Goal: Task Accomplishment & Management: Complete application form

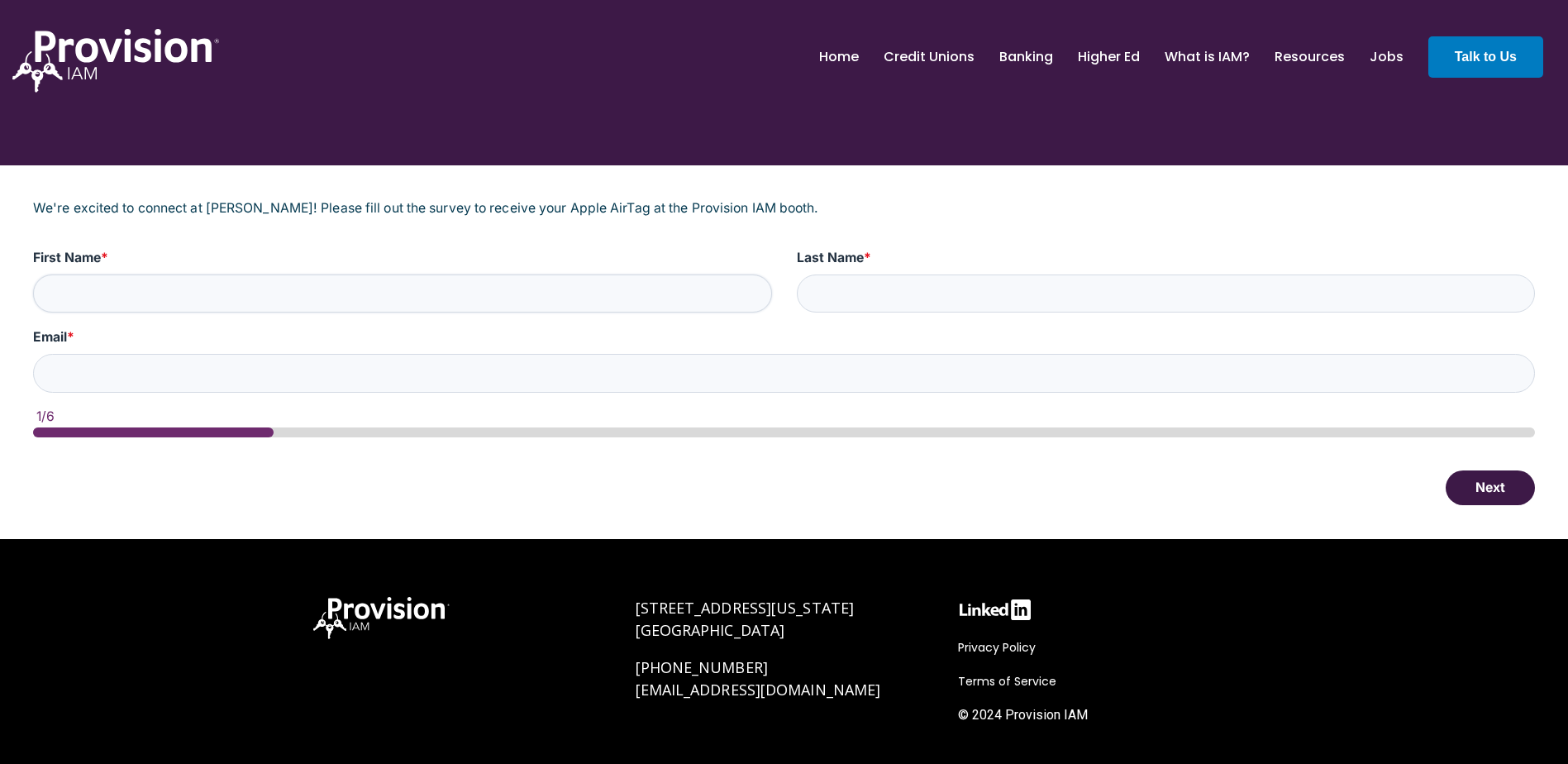
click at [418, 302] on input "First Name *" at bounding box center [402, 293] width 739 height 39
type input "[PERSON_NAME]"
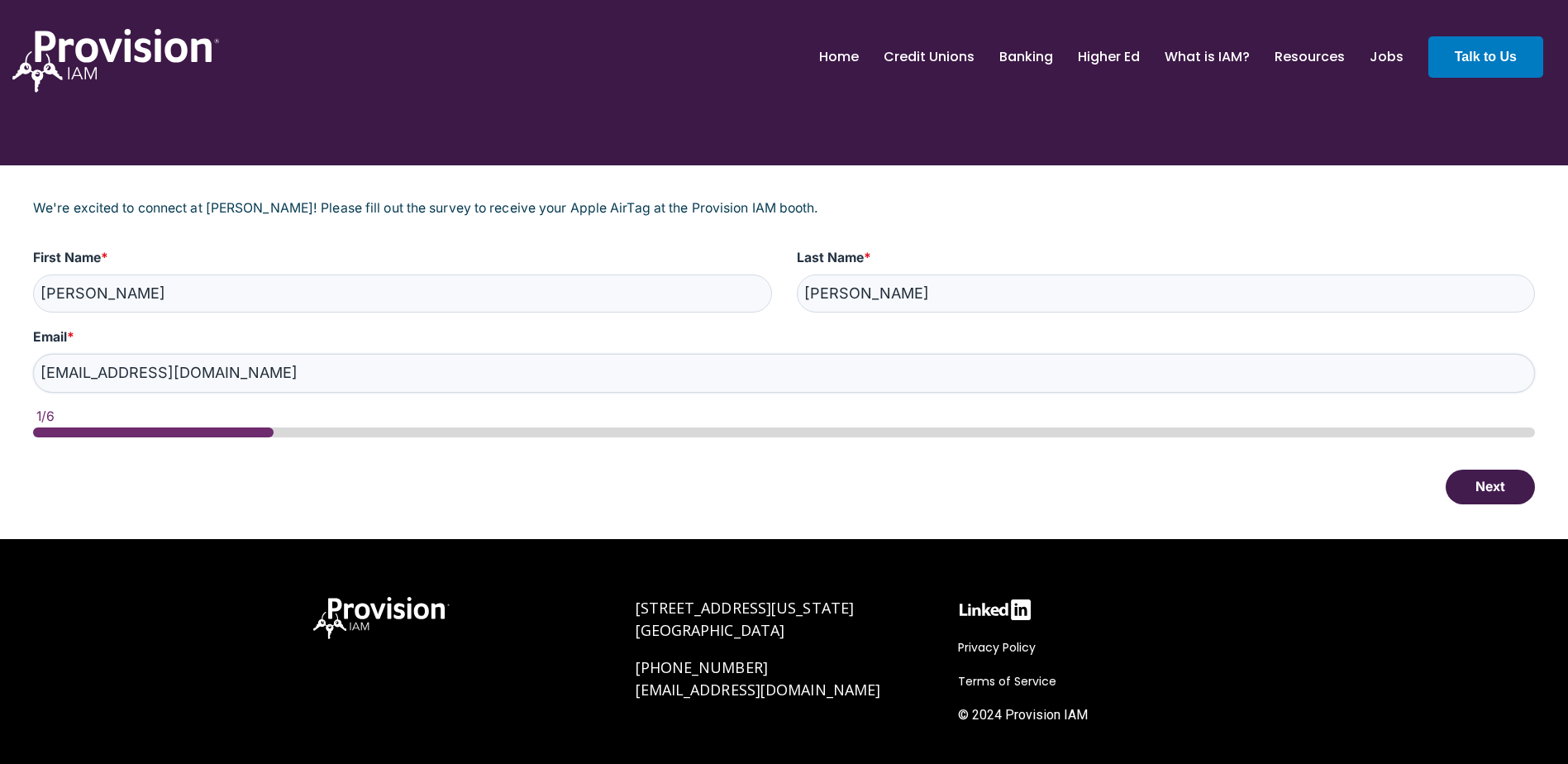
type input "[EMAIL_ADDRESS][DOMAIN_NAME]"
click at [1491, 484] on button "Next" at bounding box center [1490, 487] width 90 height 35
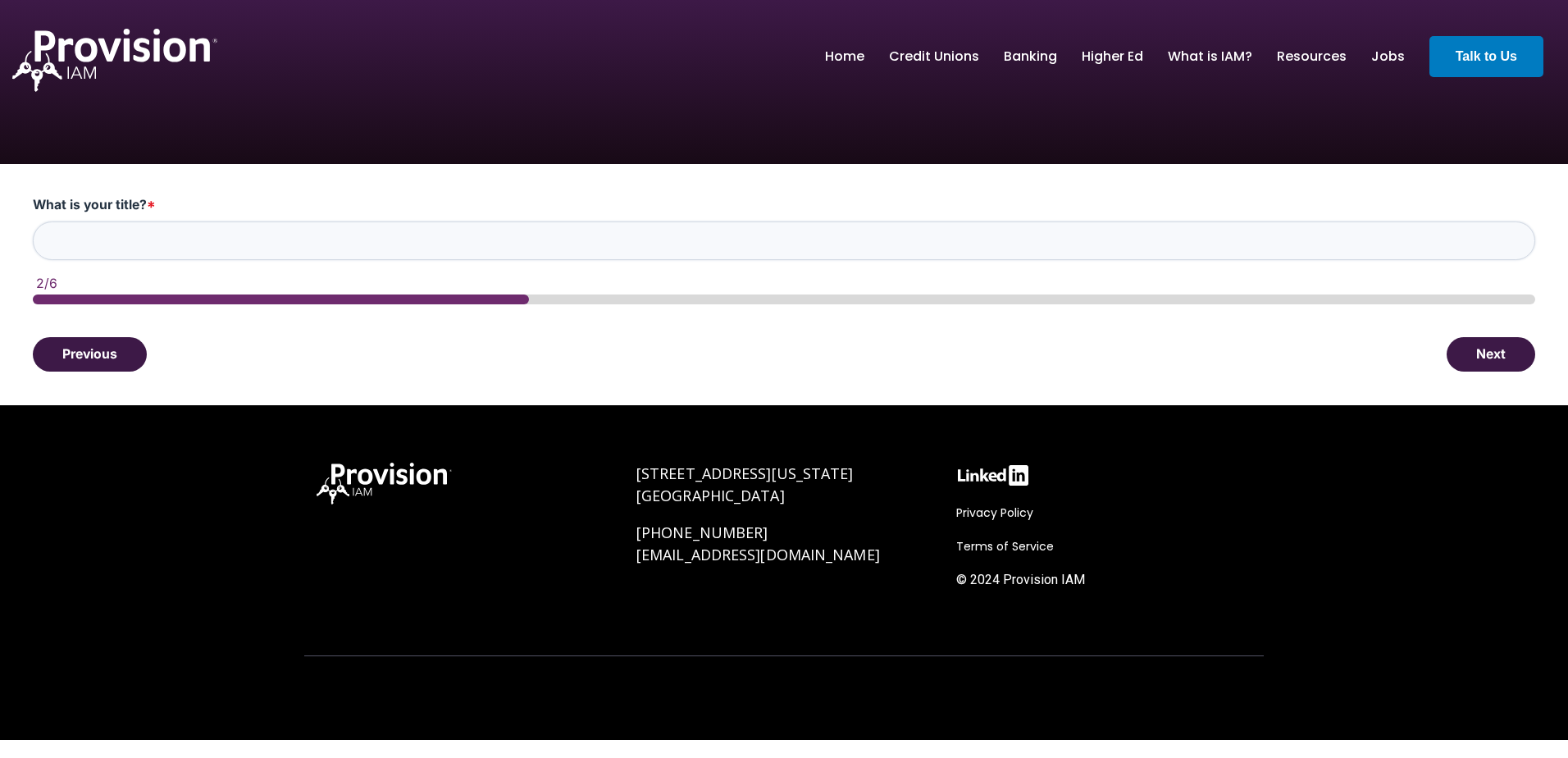
click at [318, 243] on input "What is your title? *" at bounding box center [783, 240] width 1502 height 38
click at [121, 243] on input "IT" at bounding box center [783, 240] width 1502 height 38
type input "IT Systems Analyst"
click at [1490, 345] on button "Next" at bounding box center [1490, 353] width 89 height 34
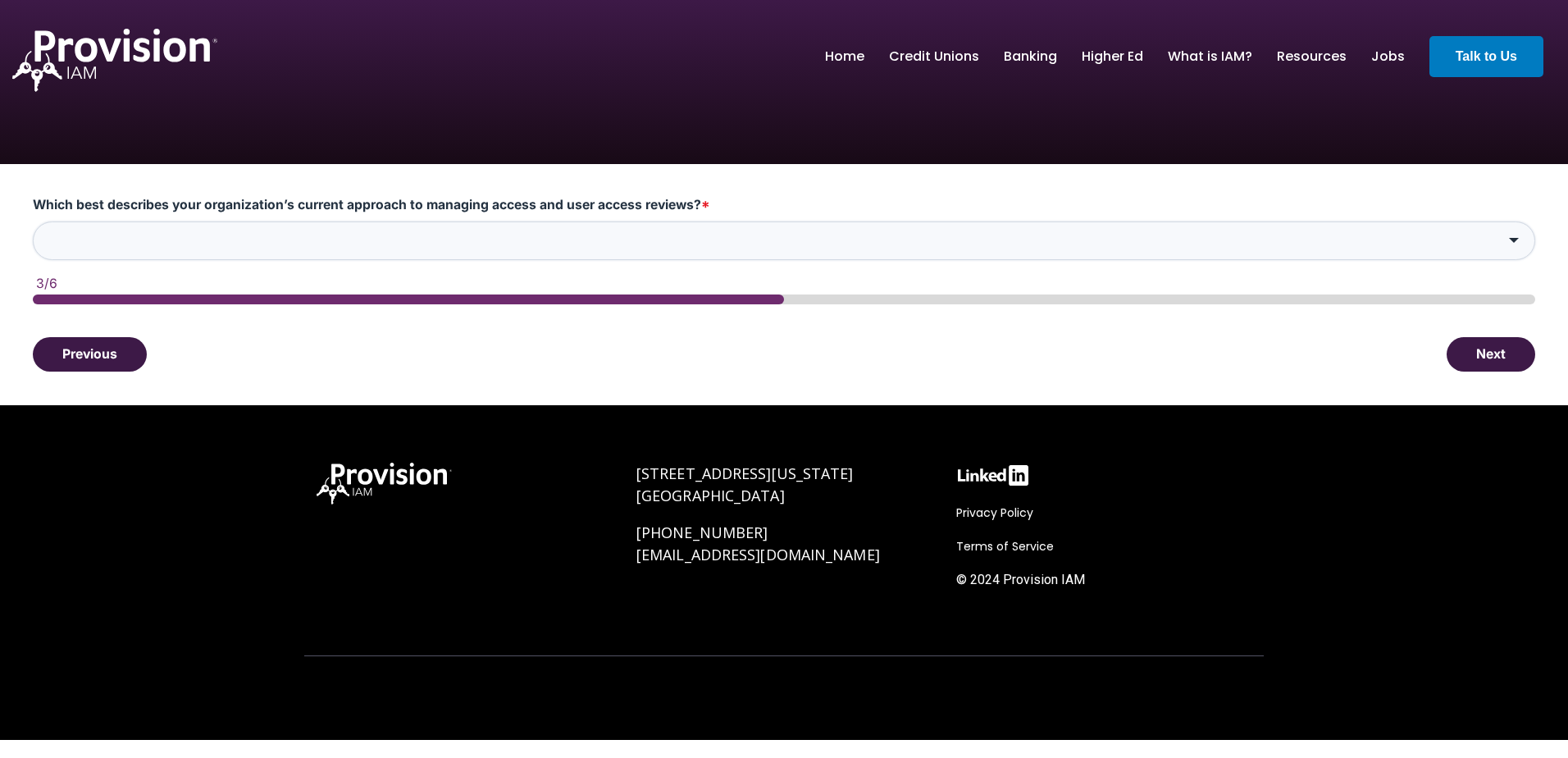
click at [674, 243] on input "Which best describes your organization’s current approach to managing access an…" at bounding box center [783, 240] width 1502 height 38
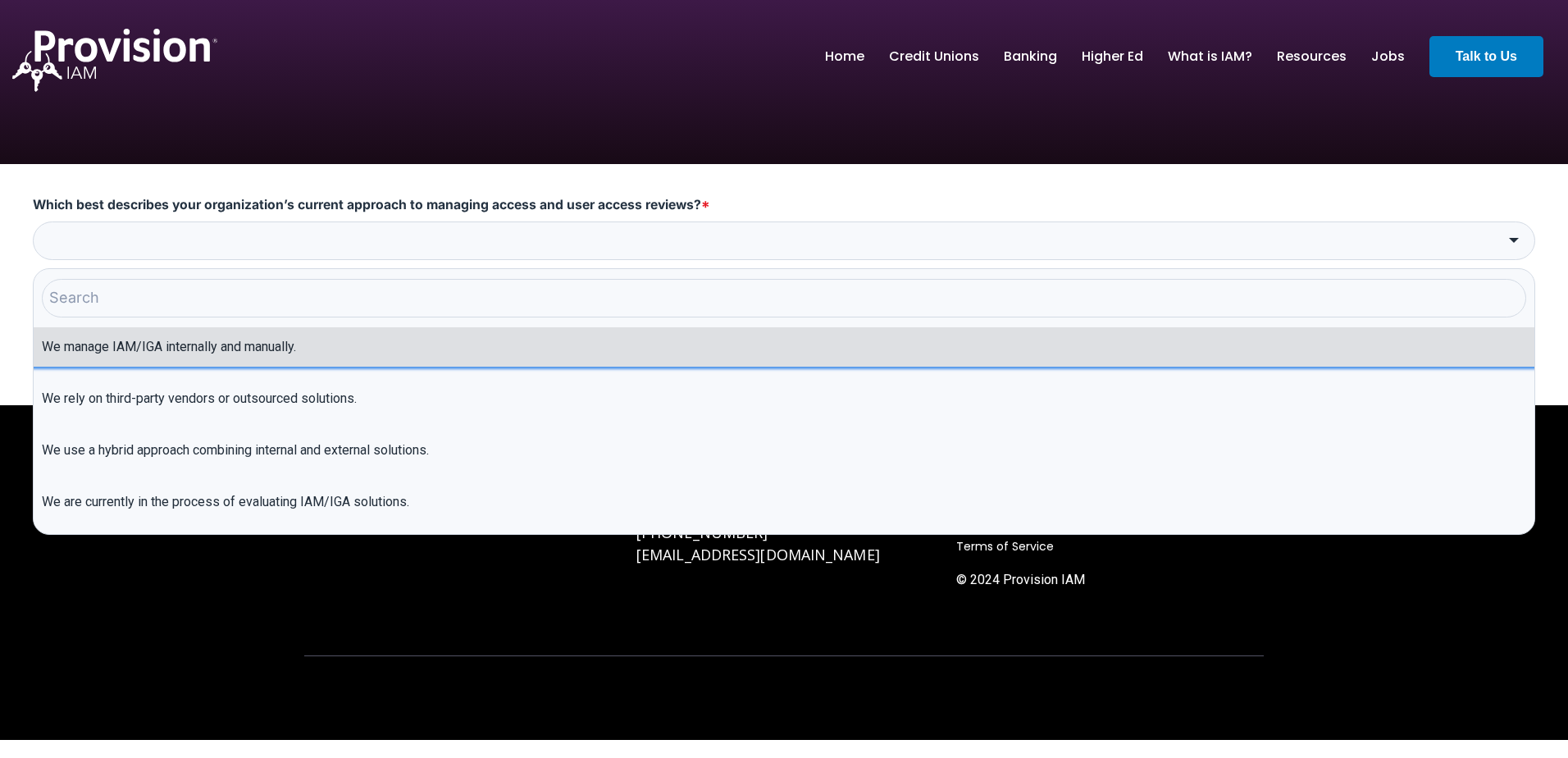
click at [262, 355] on li "We manage IAM/IGA internally and manually." at bounding box center [784, 346] width 1501 height 39
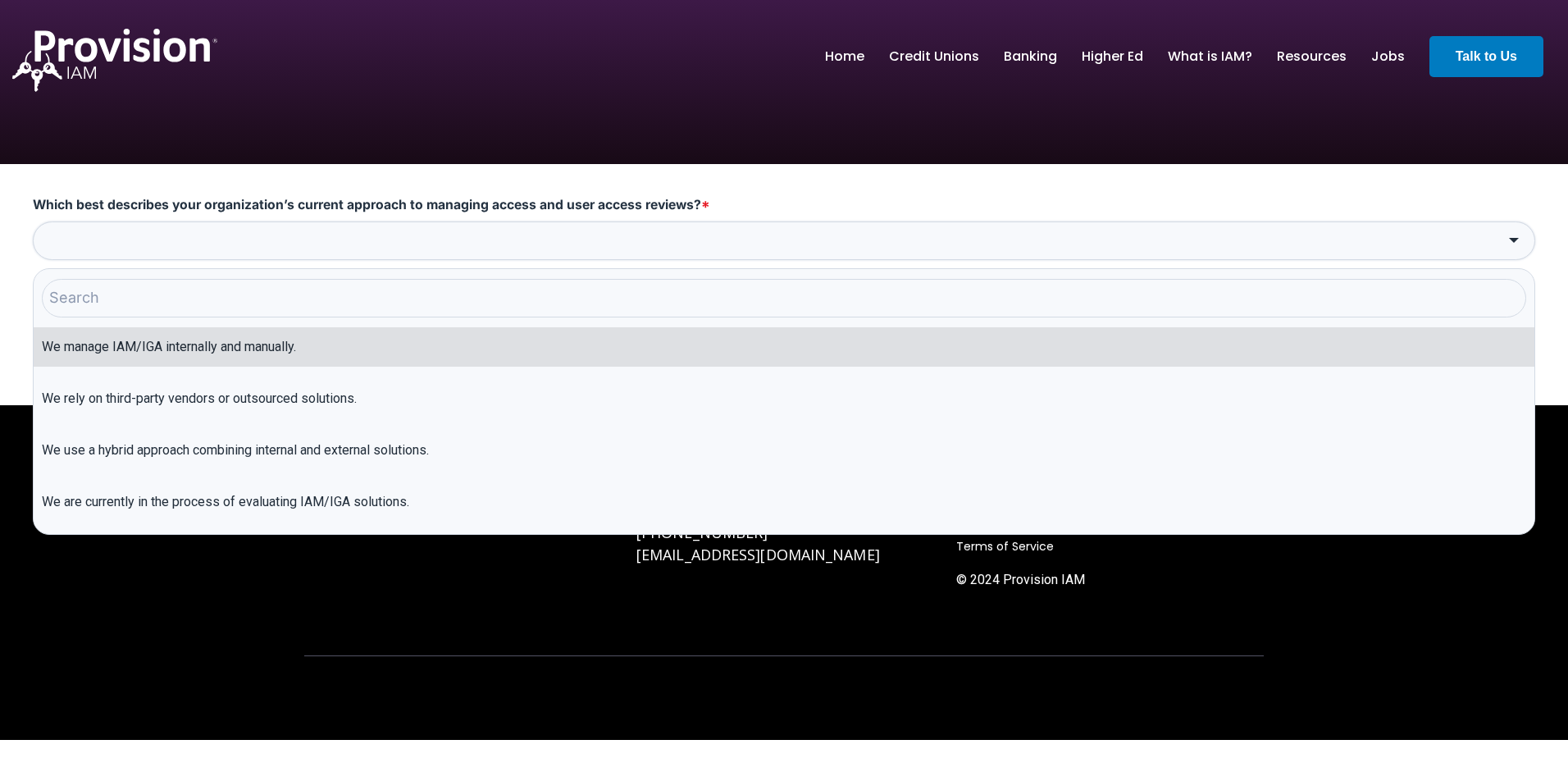
type input "We manage IAM/IGA internally and manually."
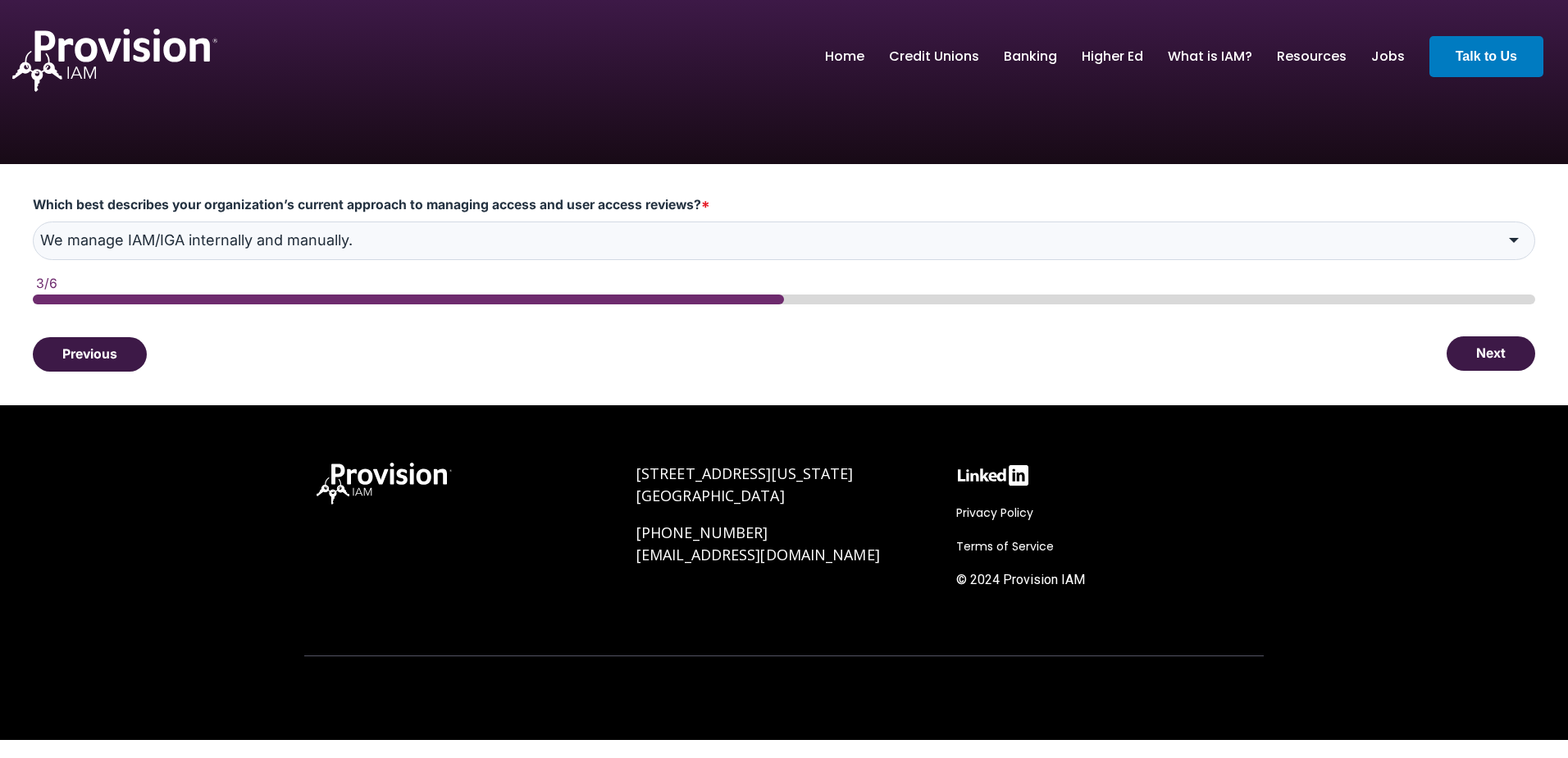
click at [1499, 345] on button "Next" at bounding box center [1490, 353] width 89 height 34
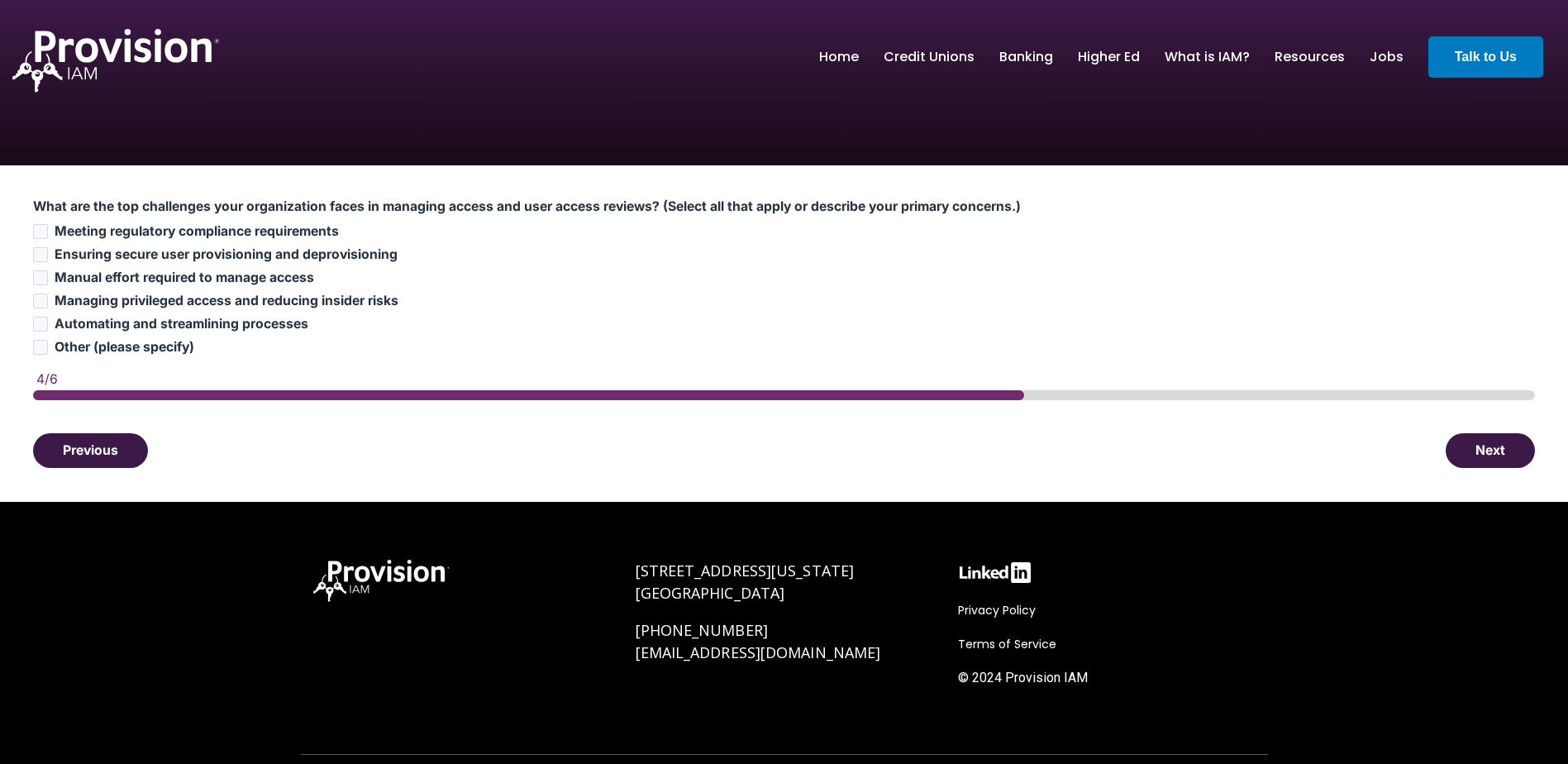
click at [190, 251] on span "Ensuring secure user provisioning and deprovisioning" at bounding box center [227, 254] width 344 height 15
click at [48, 251] on input "Ensuring secure user provisioning and deprovisioning" at bounding box center [40, 254] width 14 height 14
checkbox input "true"
click at [165, 281] on span "Manual effort required to manage access" at bounding box center [184, 277] width 260 height 15
click at [48, 281] on input "Manual effort required to manage access" at bounding box center [40, 277] width 14 height 14
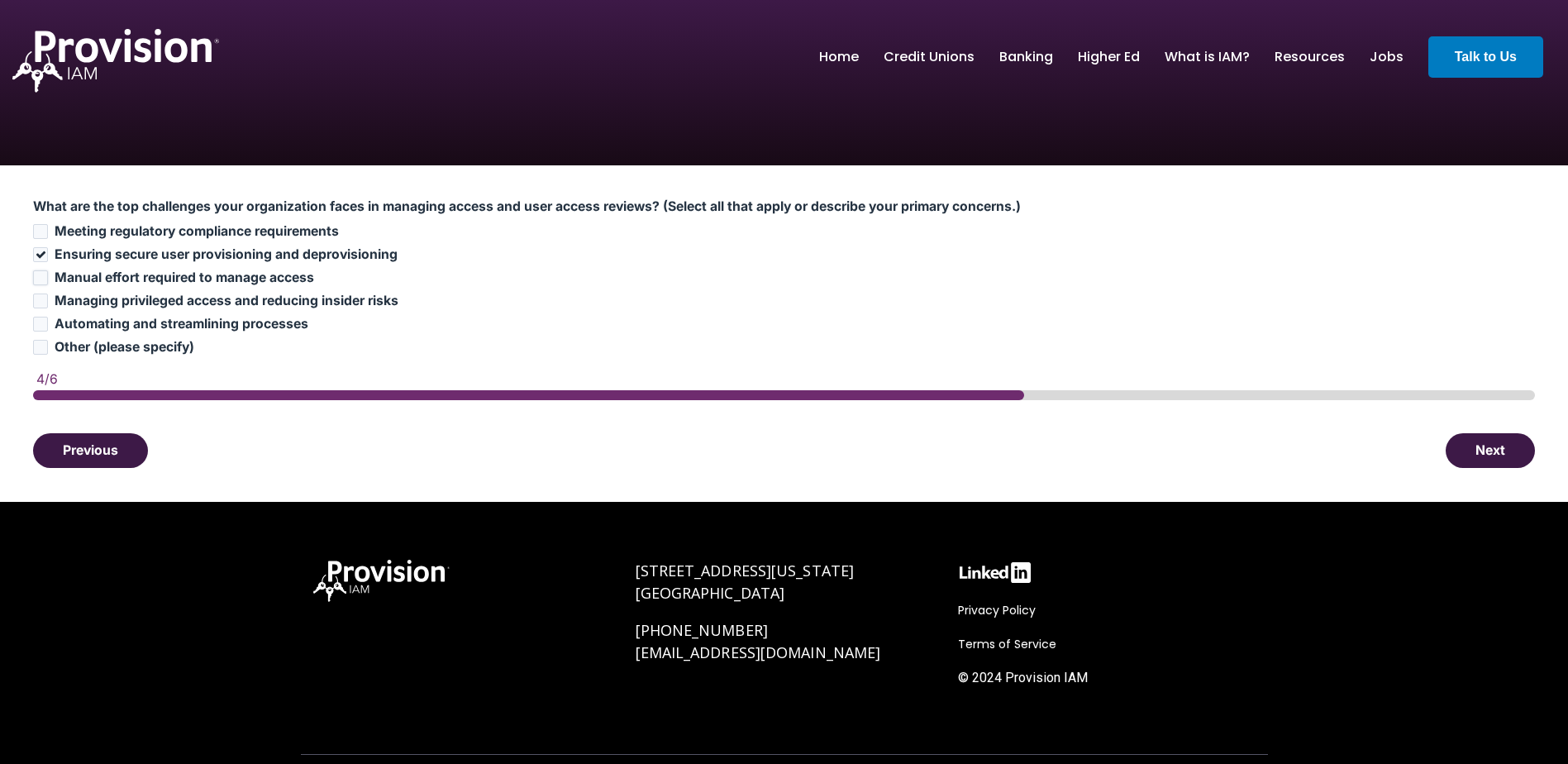
checkbox input "true"
click at [159, 259] on span "Ensuring secure user provisioning and deprovisioning" at bounding box center [227, 254] width 344 height 15
click at [48, 259] on input "Ensuring secure user provisioning and deprovisioning" at bounding box center [40, 254] width 14 height 14
checkbox input "false"
click at [105, 441] on button "Previous" at bounding box center [90, 450] width 115 height 35
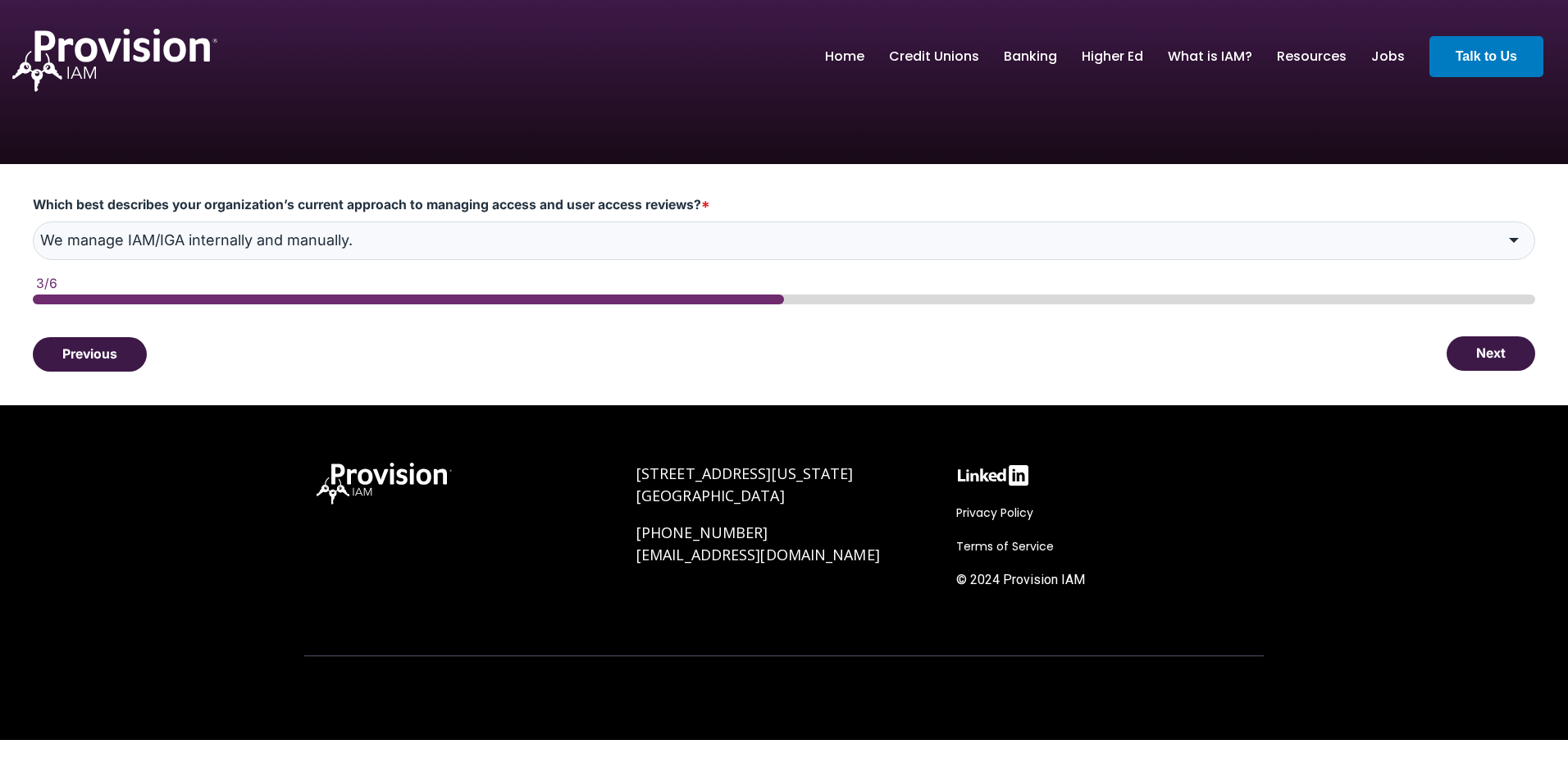
click at [1466, 357] on button "Next" at bounding box center [1490, 353] width 89 height 34
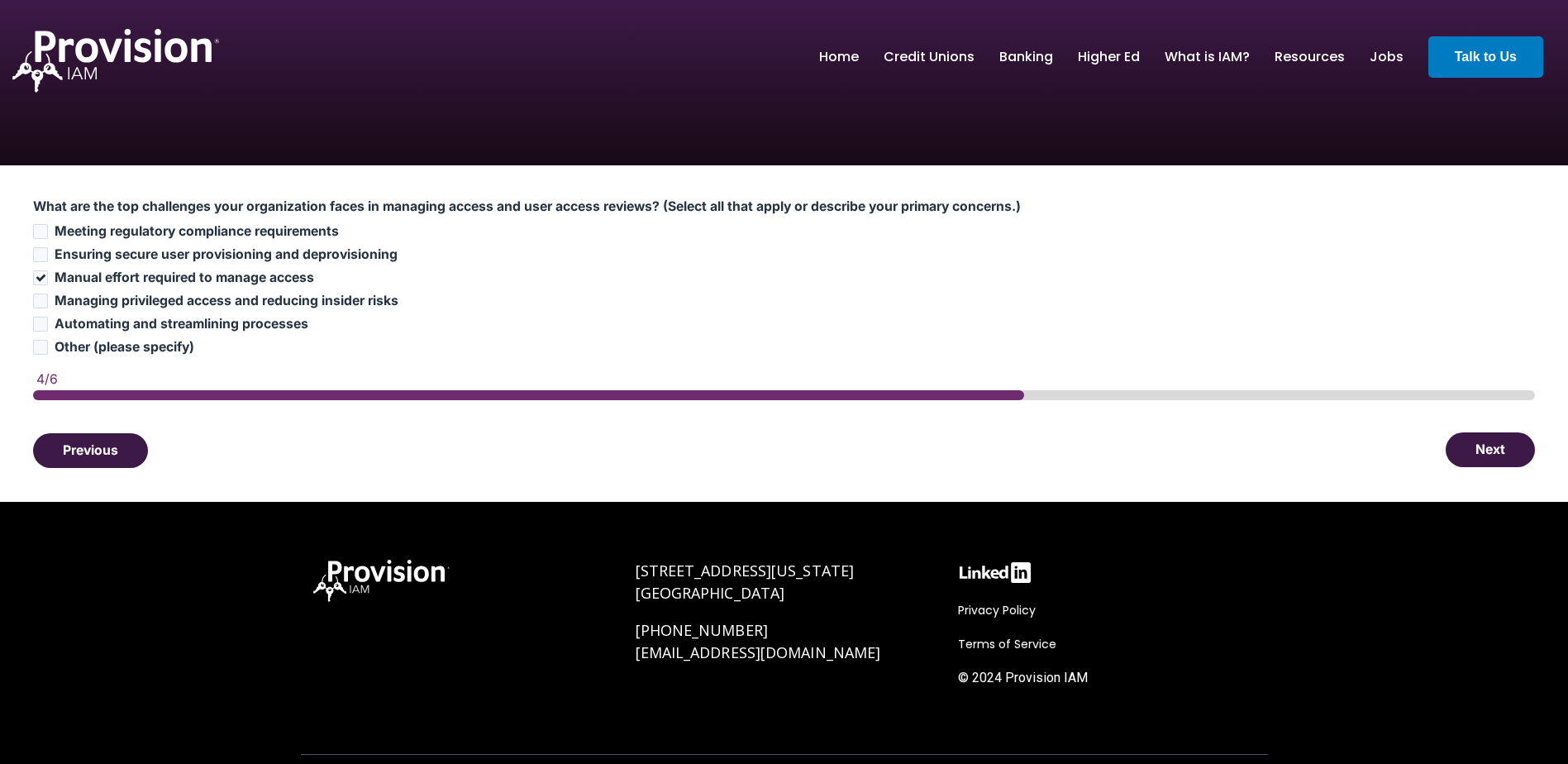
click at [1508, 450] on button "Next" at bounding box center [1490, 450] width 90 height 35
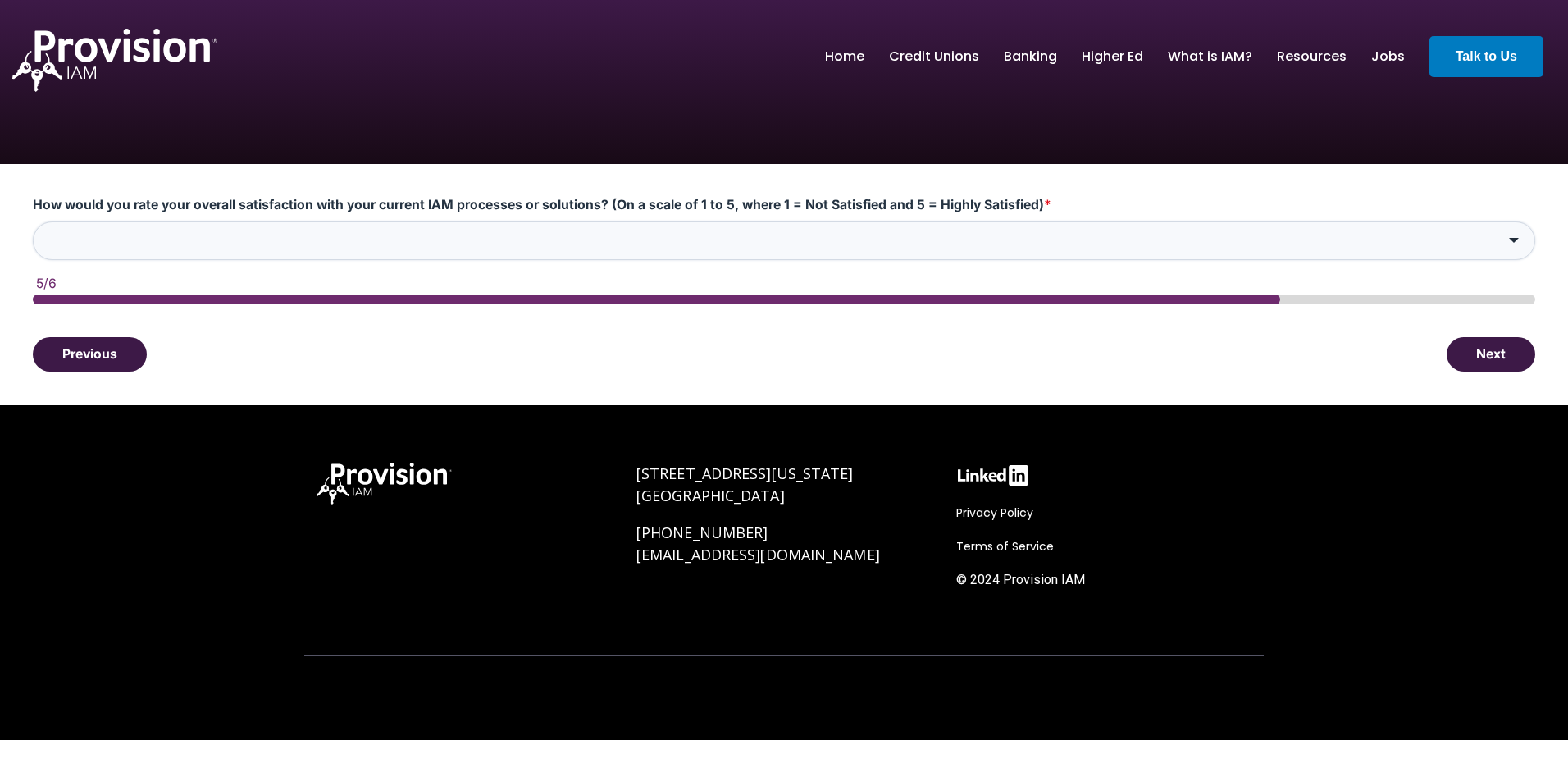
click at [245, 243] on input "How would you rate your overall satisfaction with your current IAM processes or…" at bounding box center [783, 240] width 1502 height 38
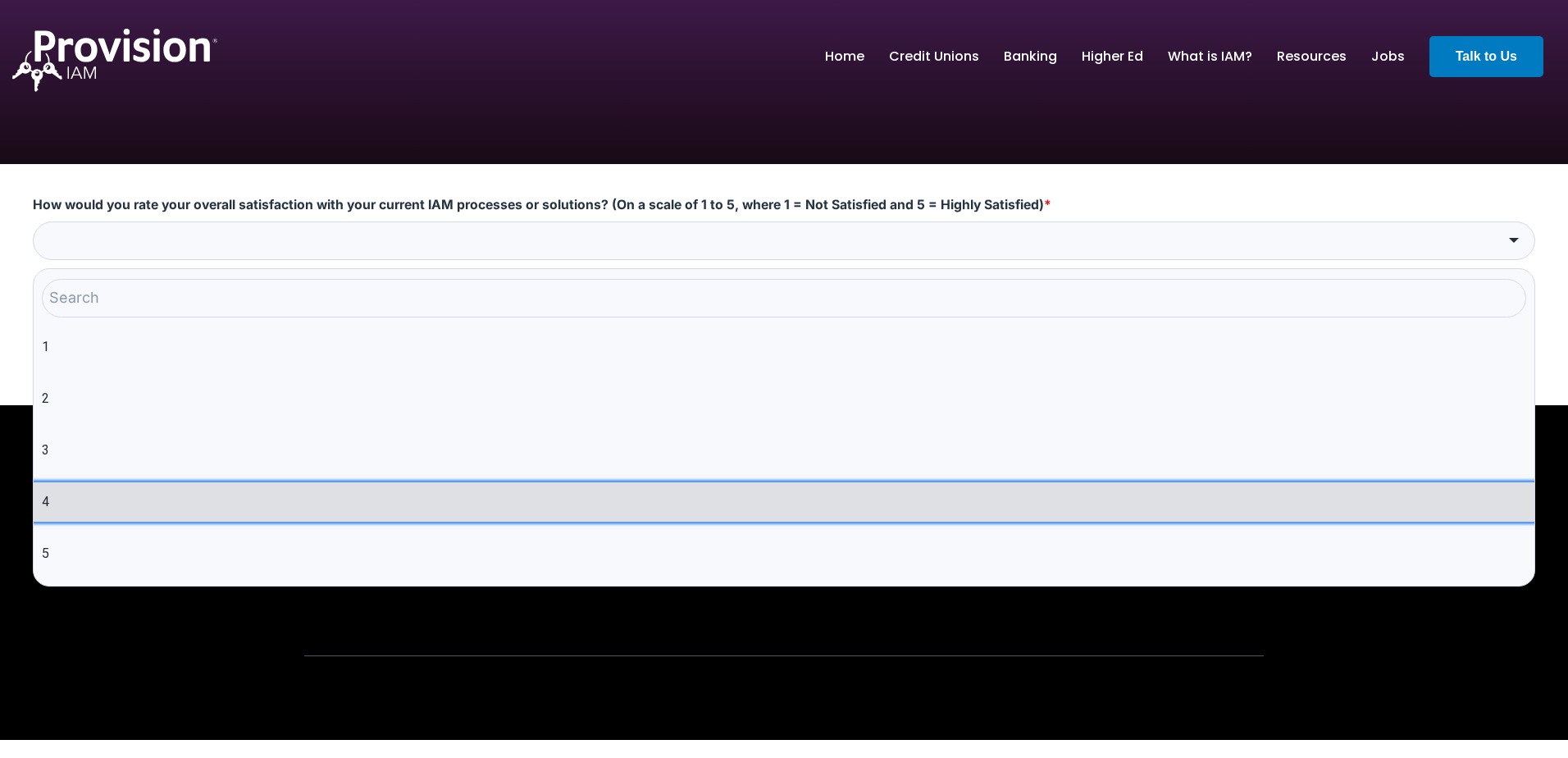
click at [66, 500] on li "4" at bounding box center [784, 502] width 1501 height 39
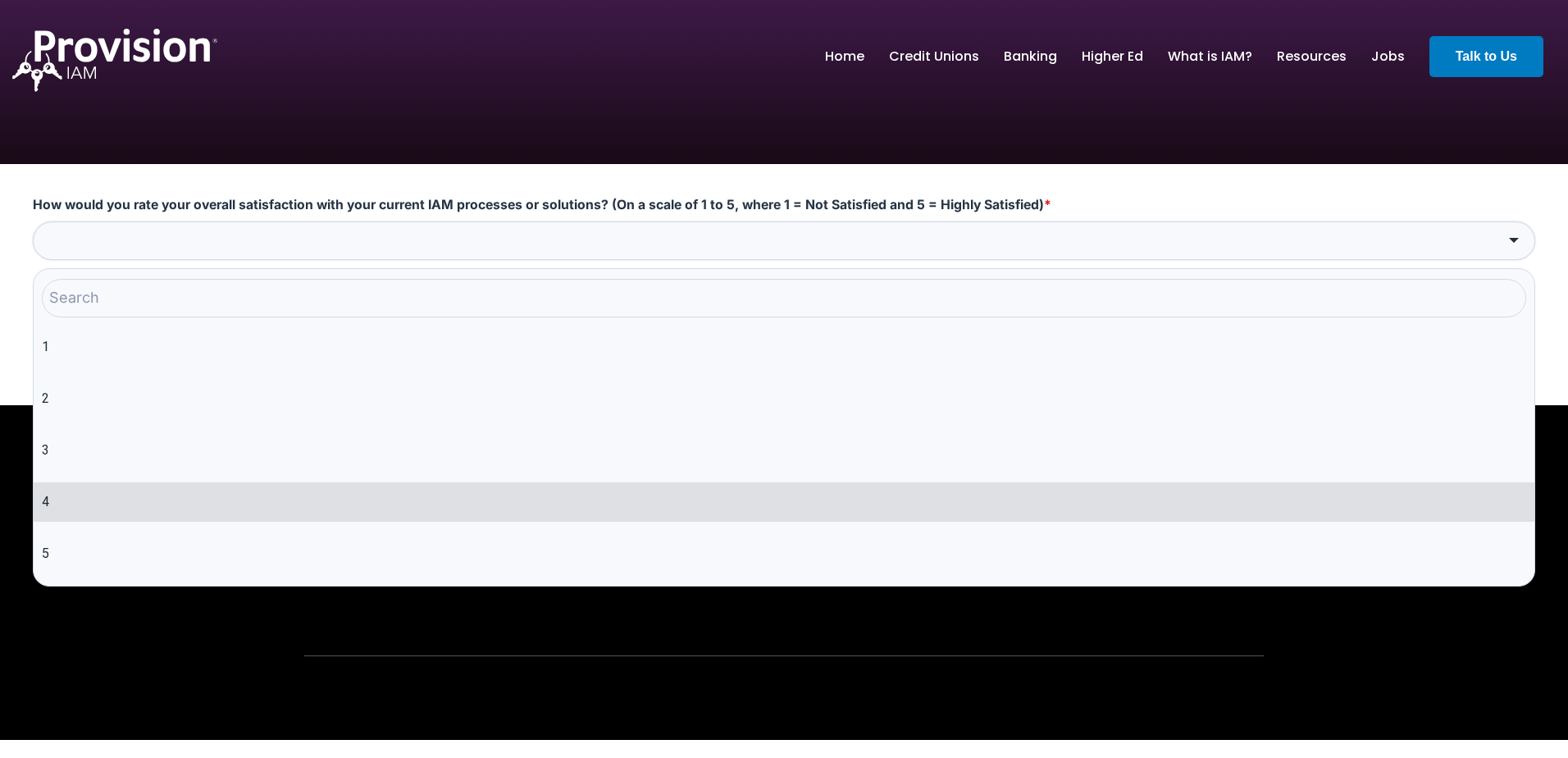
type input "4"
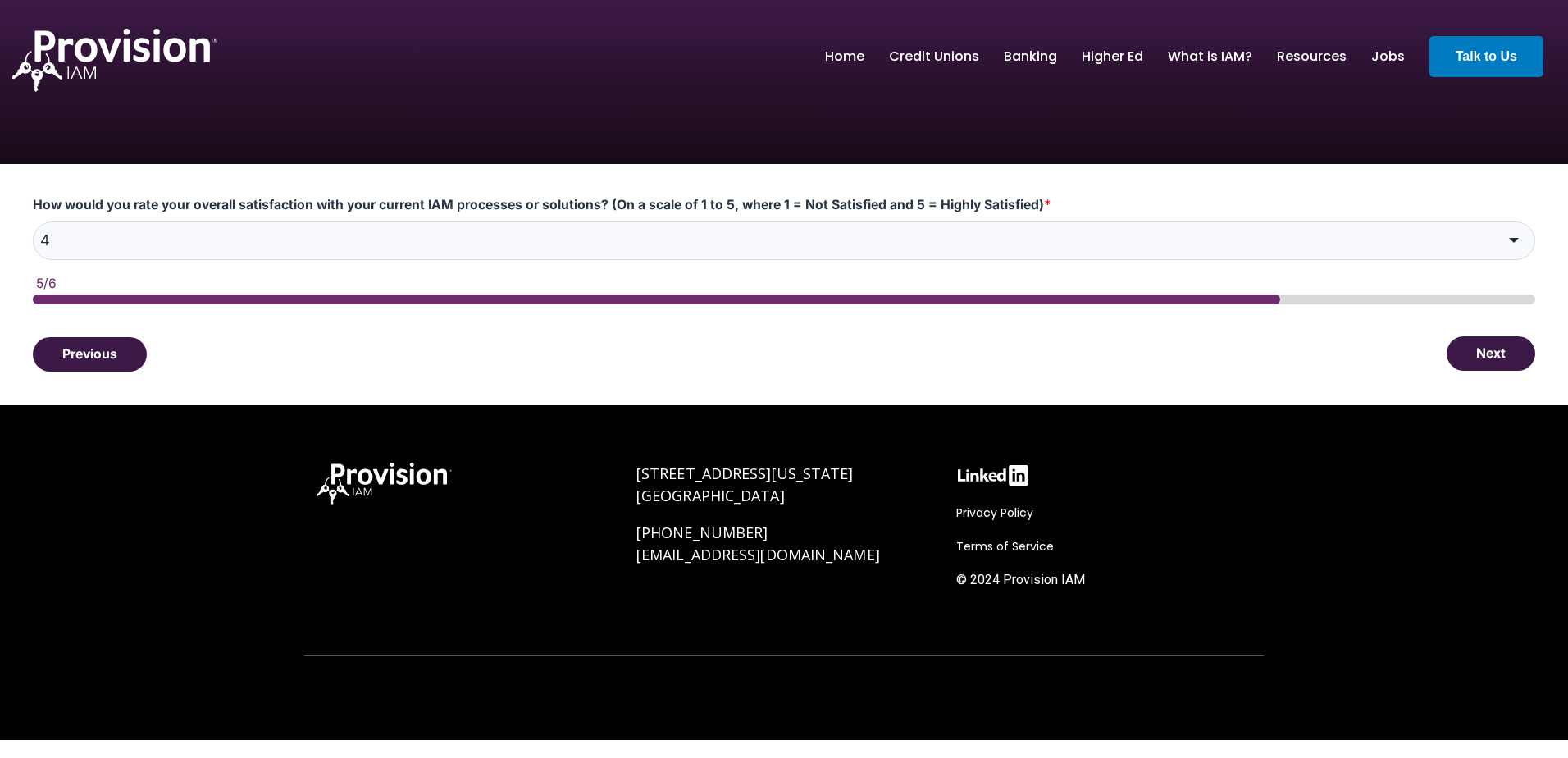
click at [1478, 353] on button "Next" at bounding box center [1490, 353] width 89 height 34
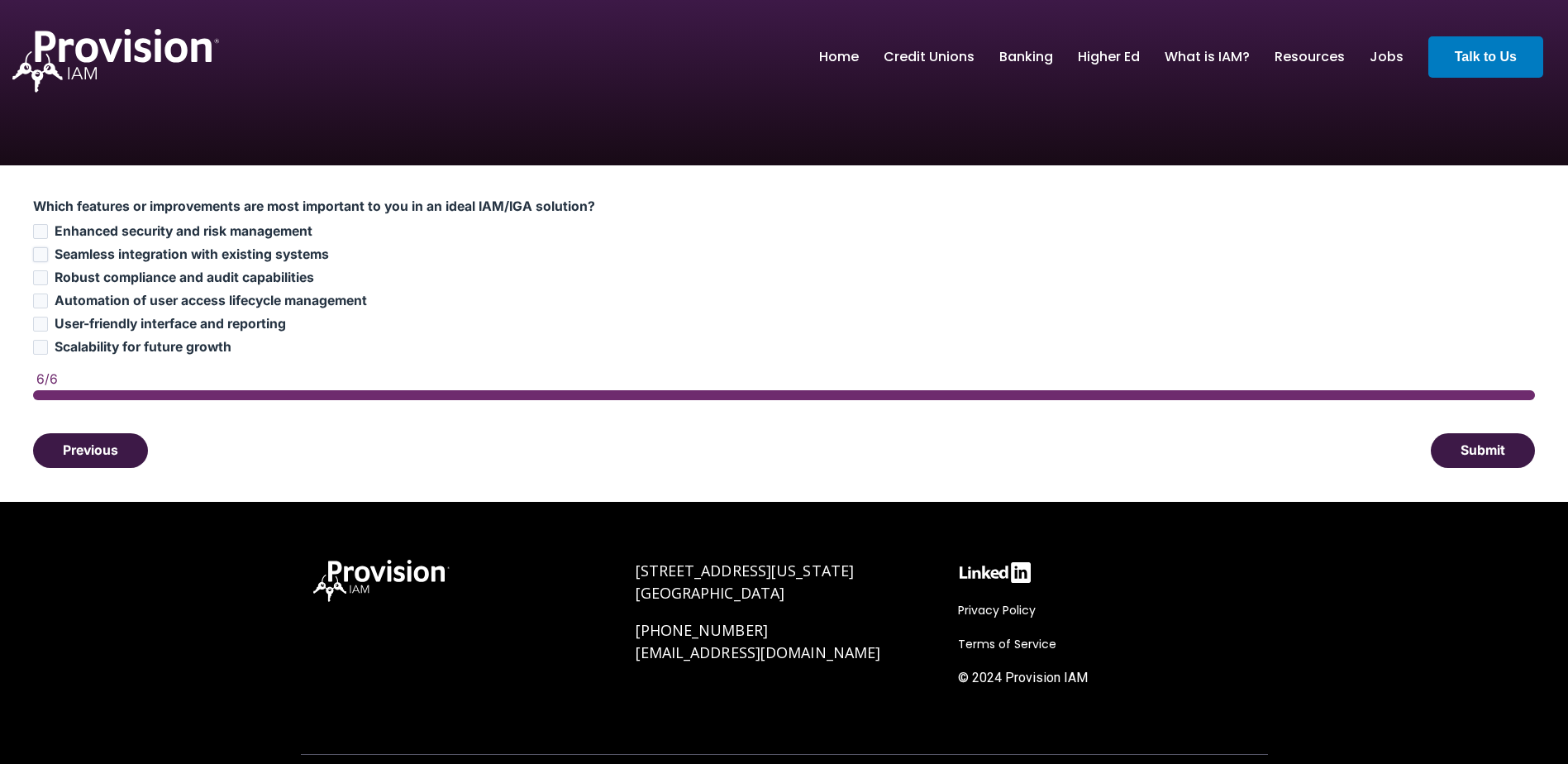
click at [41, 258] on input "Seamless integration with existing systems" at bounding box center [40, 254] width 14 height 14
checkbox input "true"
click at [219, 303] on span "Automation of user access lifecycle management" at bounding box center [211, 300] width 313 height 15
click at [48, 303] on input "Automation of user access lifecycle management" at bounding box center [40, 300] width 14 height 14
click at [219, 303] on span "Automation of user access lifecycle management" at bounding box center [211, 300] width 313 height 15
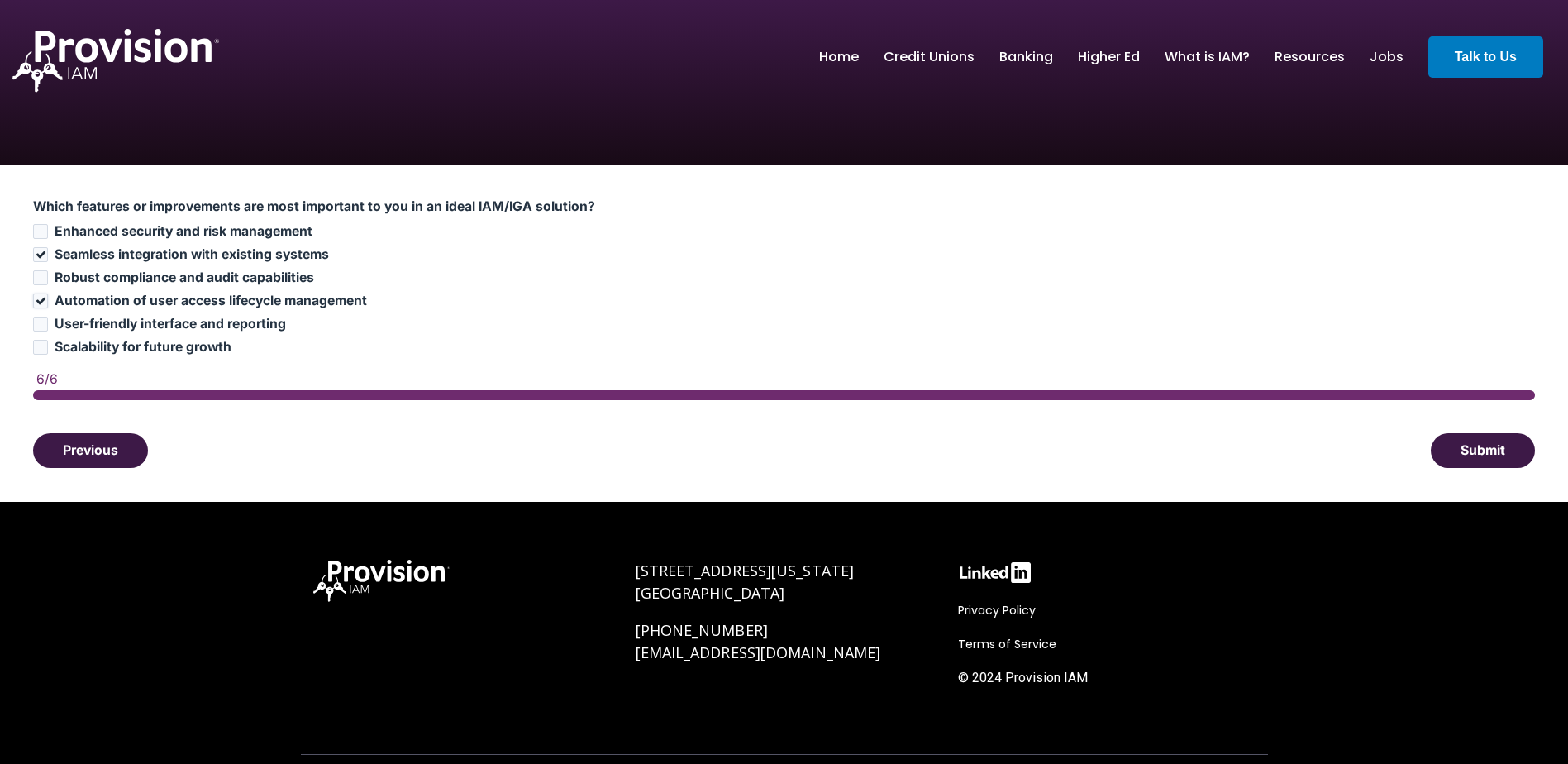
click at [48, 303] on input "Automation of user access lifecycle management" at bounding box center [40, 300] width 14 height 14
checkbox input "false"
click at [1470, 447] on button "Submit" at bounding box center [1483, 450] width 104 height 35
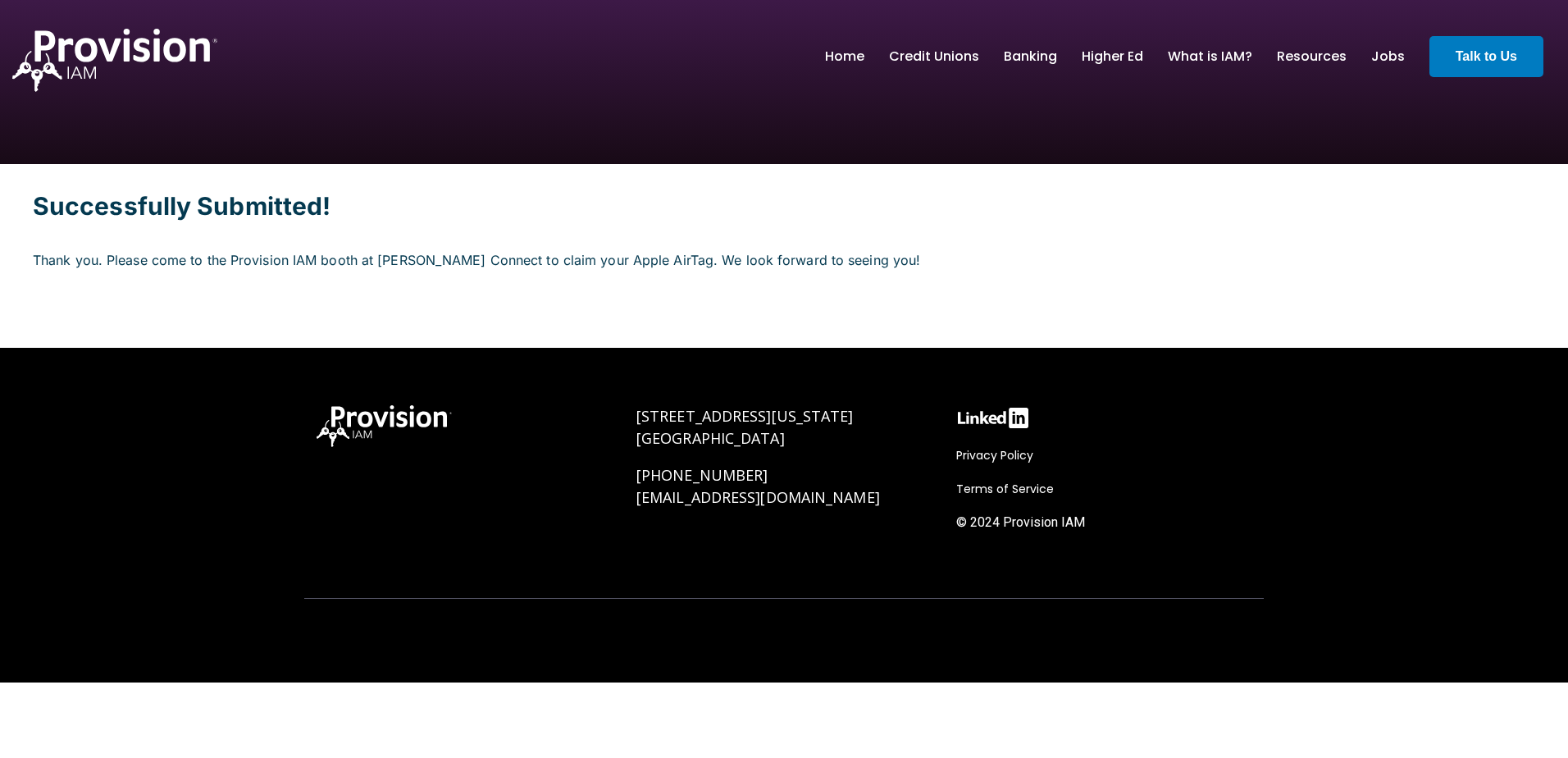
click at [1485, 404] on div "[STREET_ADDRESS][US_STATE] [PHONE_NUMBER] [EMAIL_ADDRESS][DOMAIN_NAME] Privacy …" at bounding box center [784, 515] width 1568 height 335
